Goal: Task Accomplishment & Management: Manage account settings

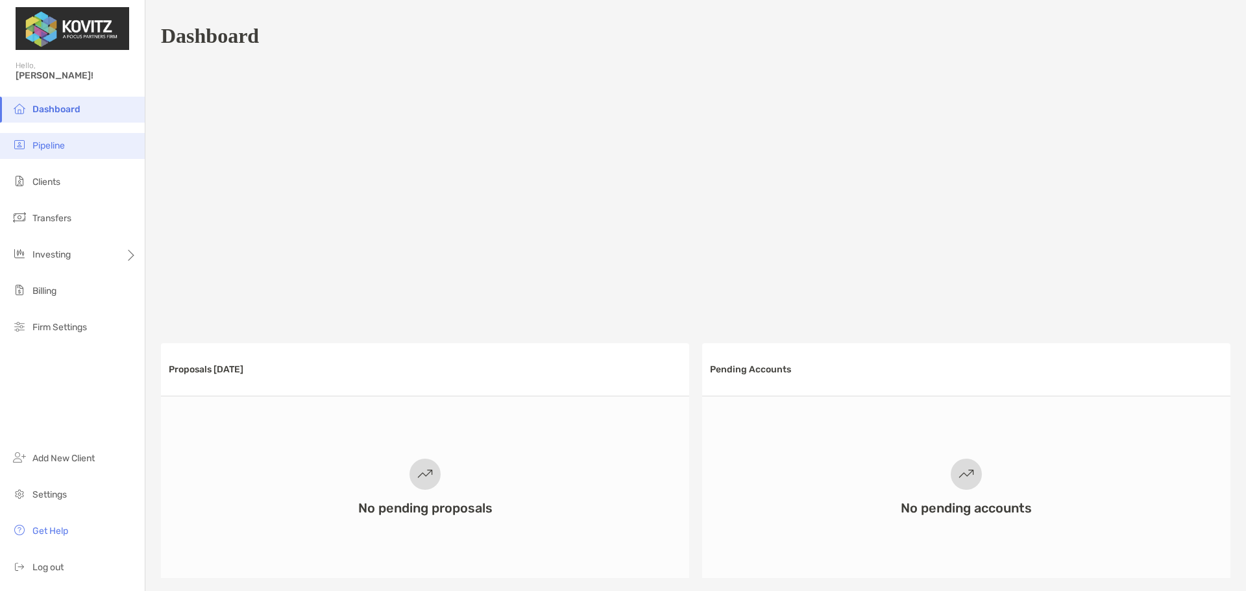
click at [92, 149] on li "Pipeline" at bounding box center [72, 146] width 145 height 26
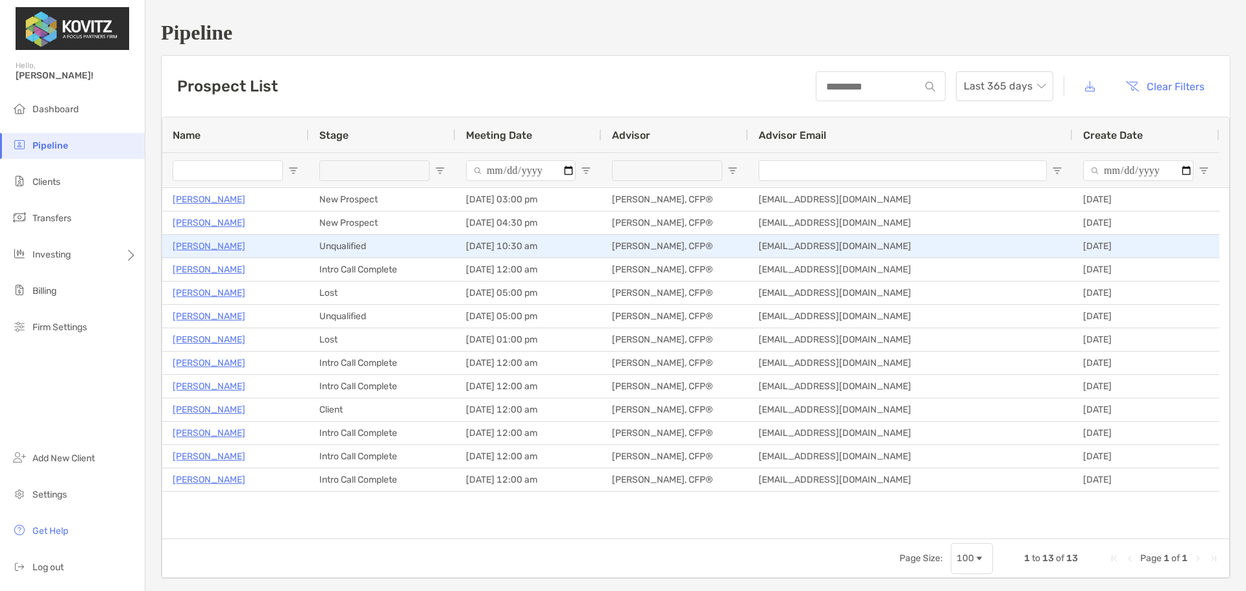
type input "**********"
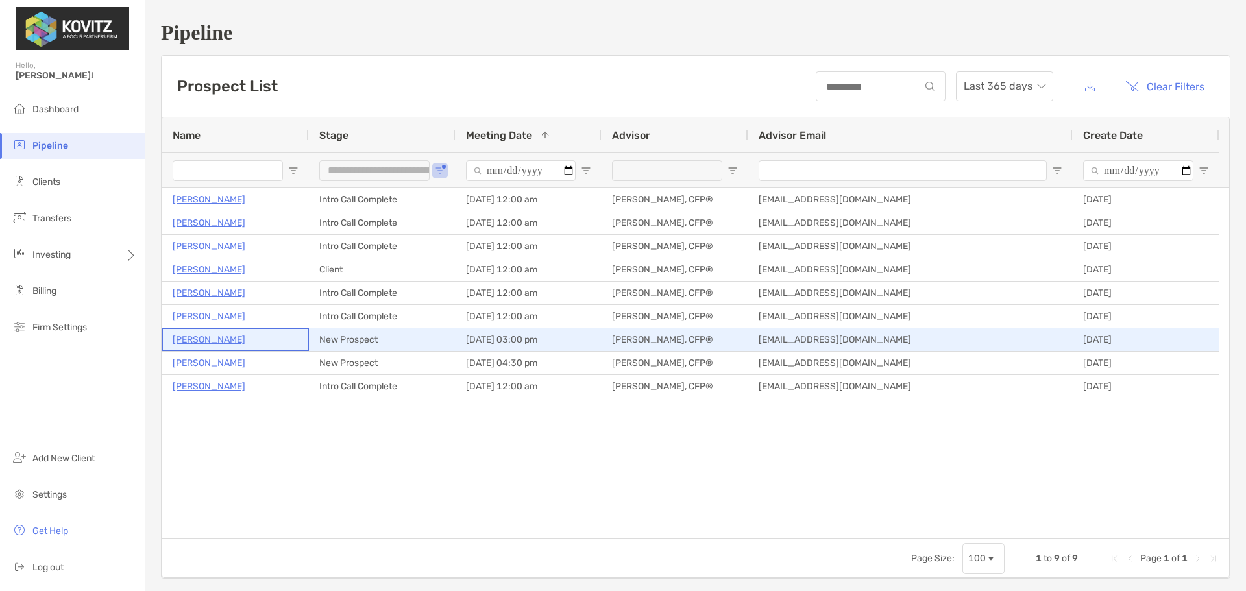
click at [210, 338] on p "[PERSON_NAME]" at bounding box center [209, 340] width 73 height 16
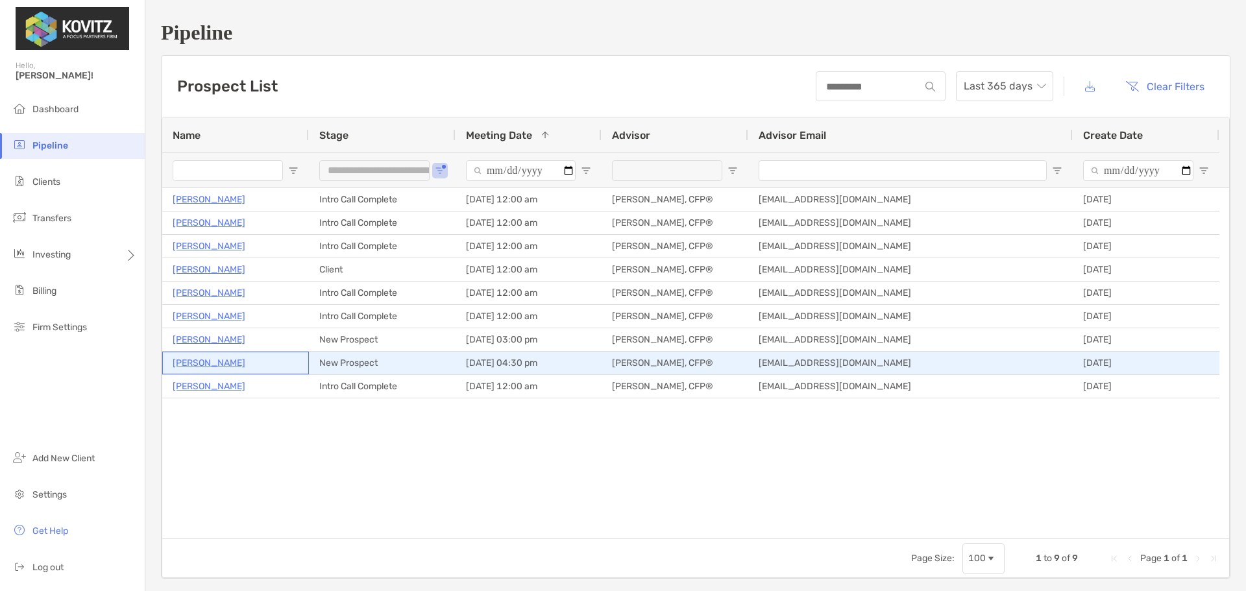
click at [217, 364] on p "Kathie Bennie" at bounding box center [209, 363] width 73 height 16
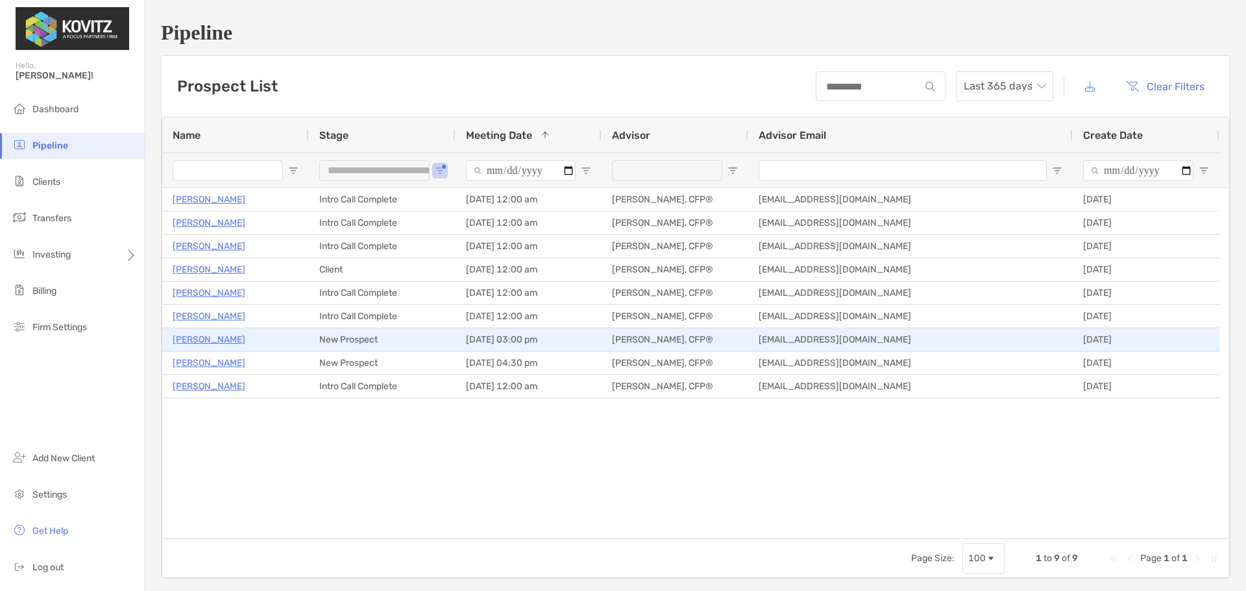
click at [188, 343] on p "[PERSON_NAME]" at bounding box center [209, 340] width 73 height 16
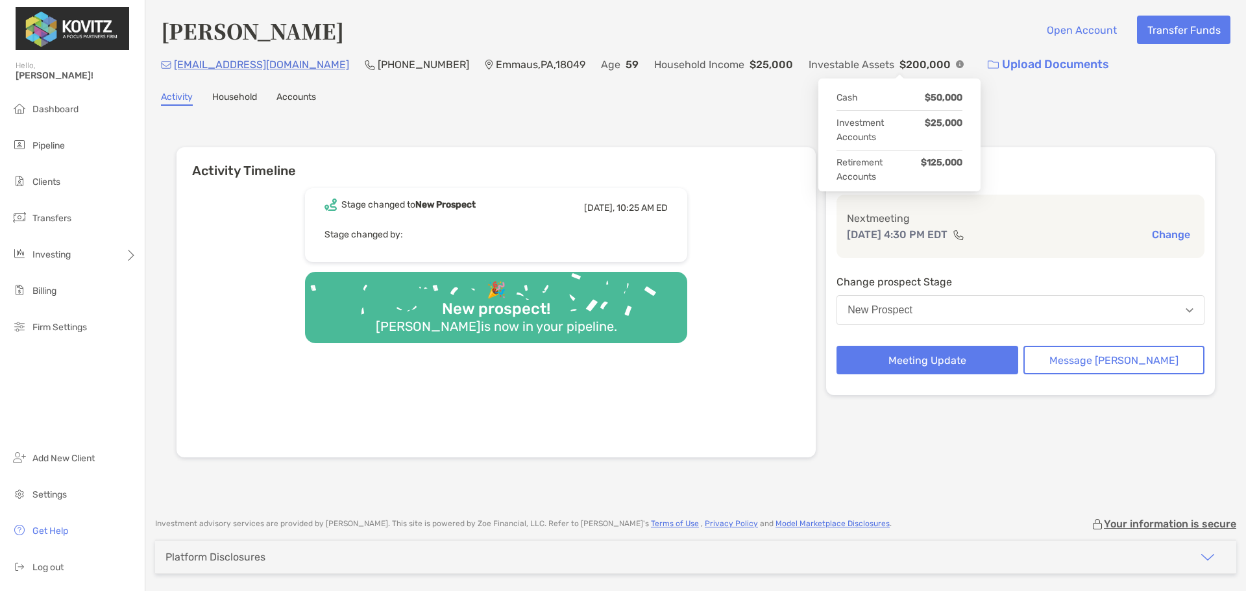
click at [956, 64] on img at bounding box center [960, 64] width 8 height 8
